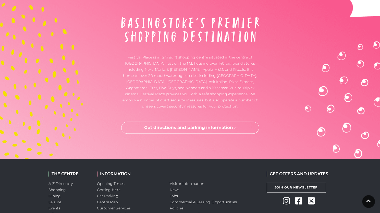
scroll to position [1533, 0]
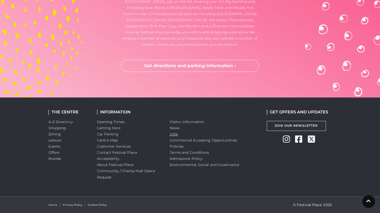
click at [174, 134] on link "Jobs" at bounding box center [174, 134] width 8 height 5
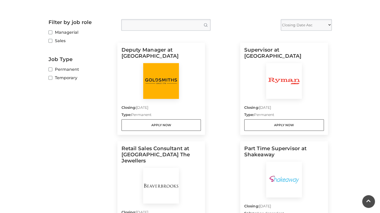
scroll to position [128, 0]
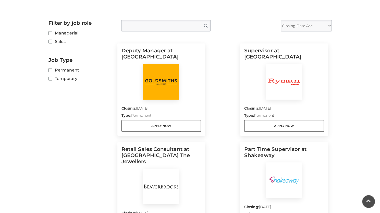
click at [255, 82] on div at bounding box center [284, 82] width 80 height 36
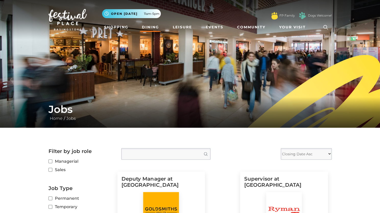
click at [147, 25] on link "Dining" at bounding box center [150, 26] width 21 height 9
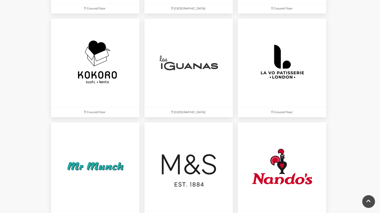
scroll to position [1152, 0]
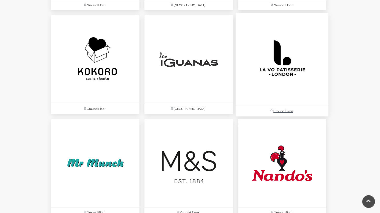
click at [272, 72] on img at bounding box center [281, 59] width 93 height 93
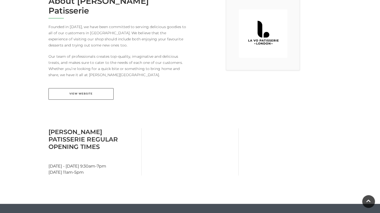
scroll to position [152, 0]
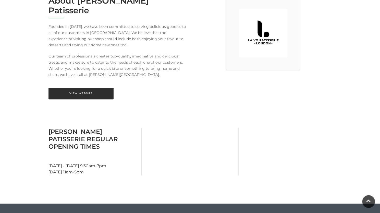
click at [89, 88] on link "View Website" at bounding box center [80, 93] width 65 height 11
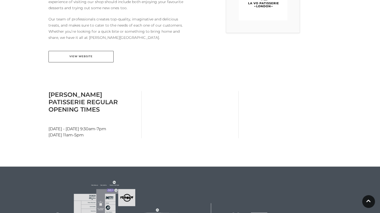
scroll to position [181, 0]
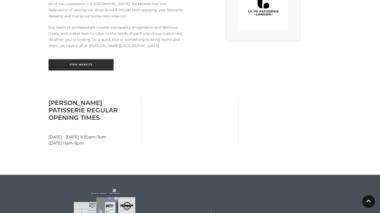
click at [98, 59] on link "View Website" at bounding box center [80, 64] width 65 height 11
